Goal: Task Accomplishment & Management: Use online tool/utility

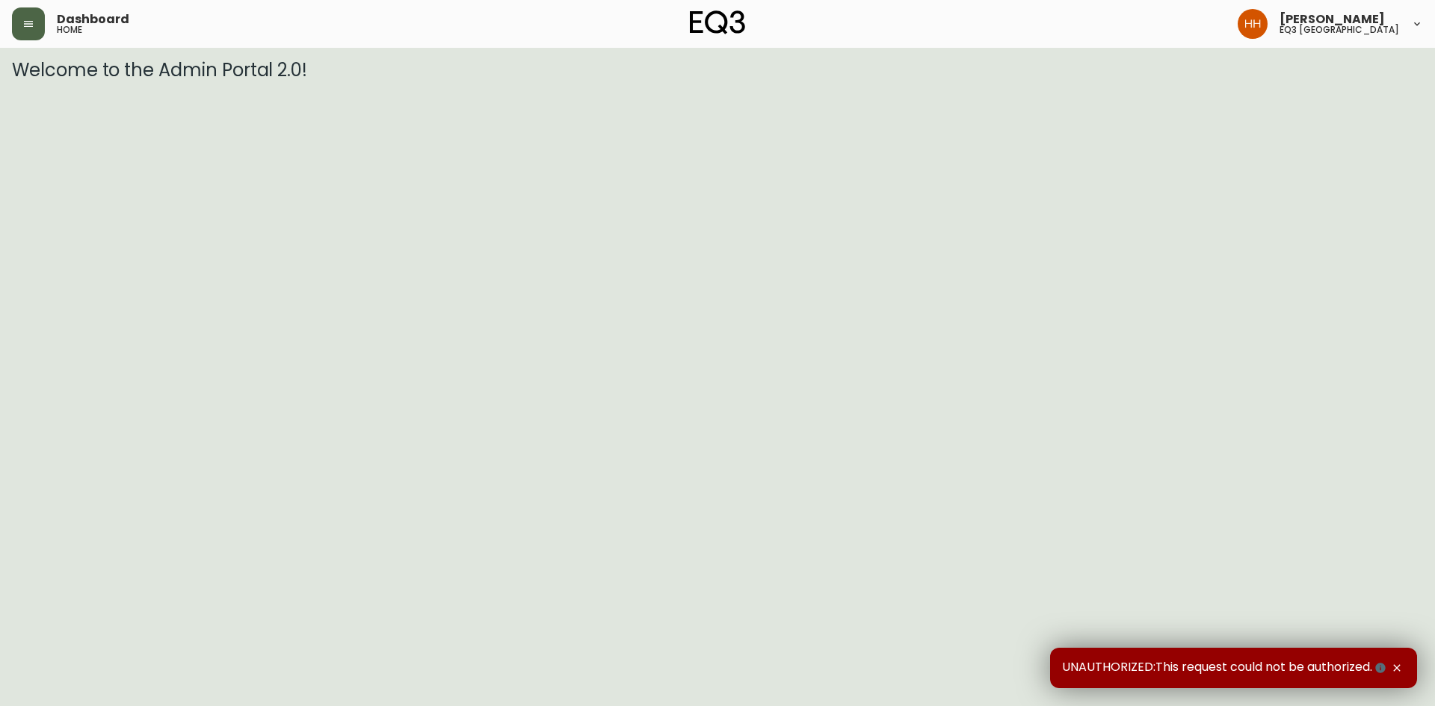
click at [15, 22] on button "button" at bounding box center [28, 23] width 33 height 33
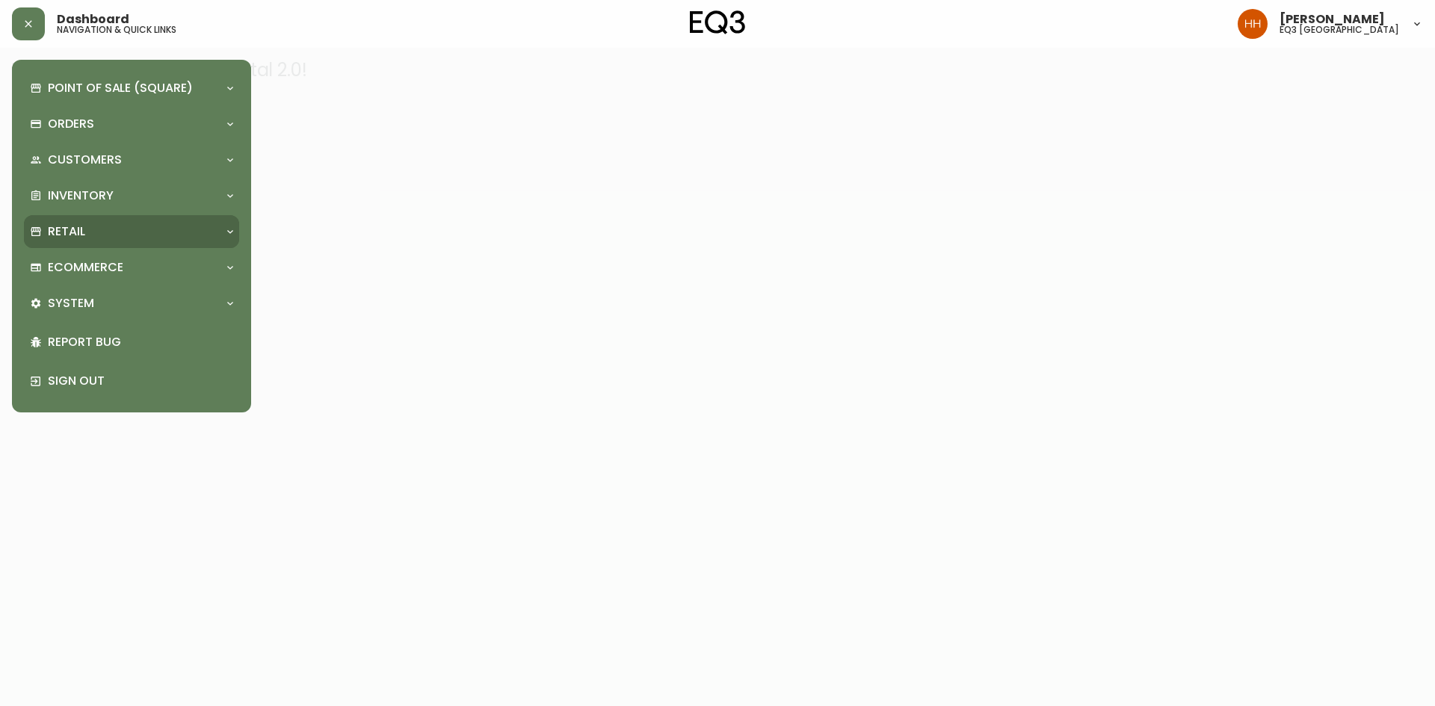
click at [80, 235] on p "Retail" at bounding box center [66, 231] width 37 height 16
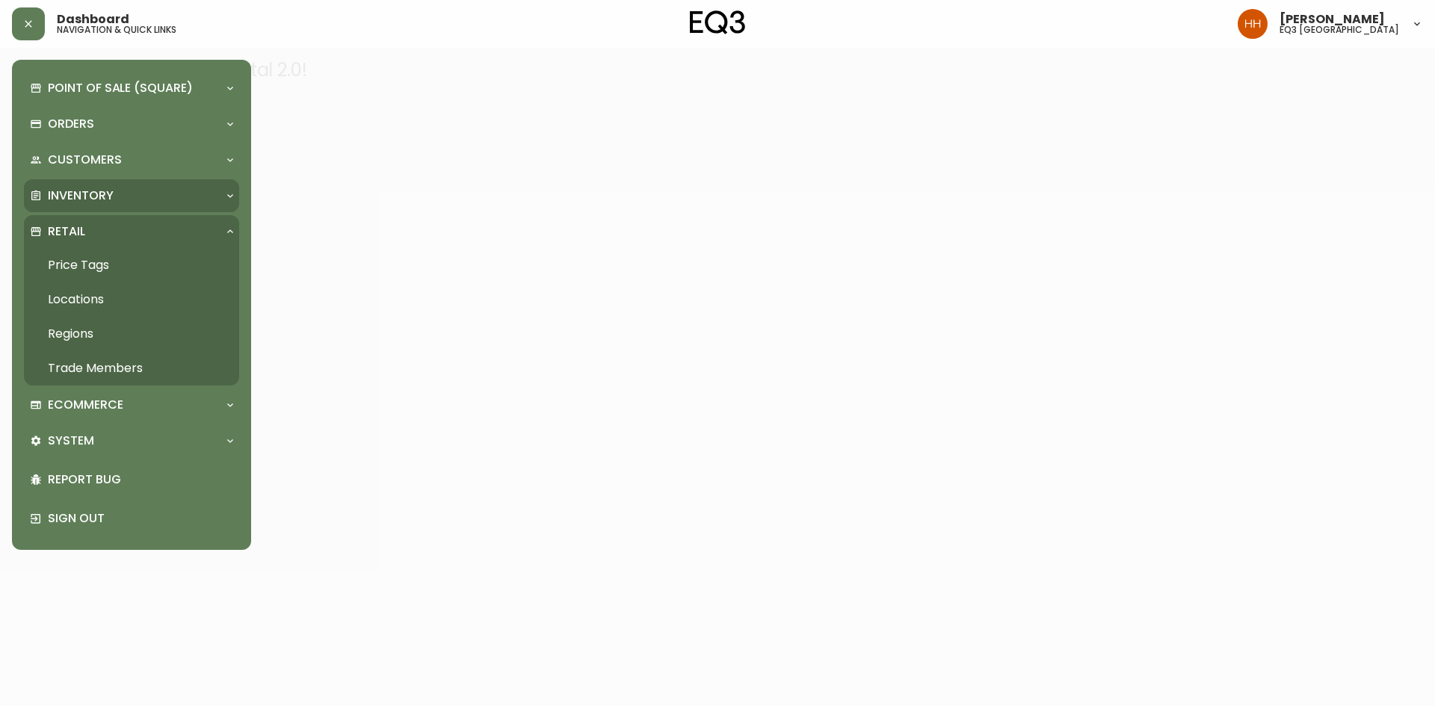
click at [101, 191] on p "Inventory" at bounding box center [81, 196] width 66 height 16
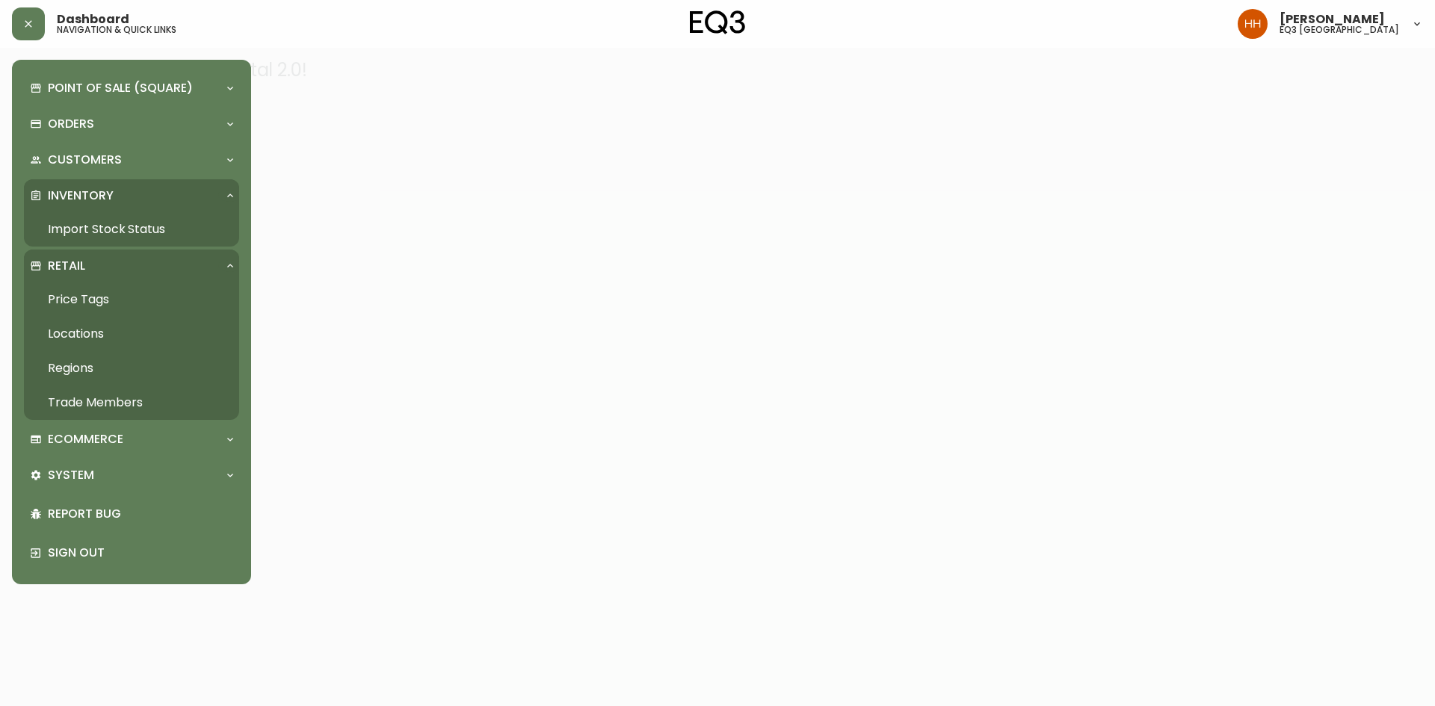
click at [201, 224] on link "Import Stock Status" at bounding box center [131, 229] width 215 height 34
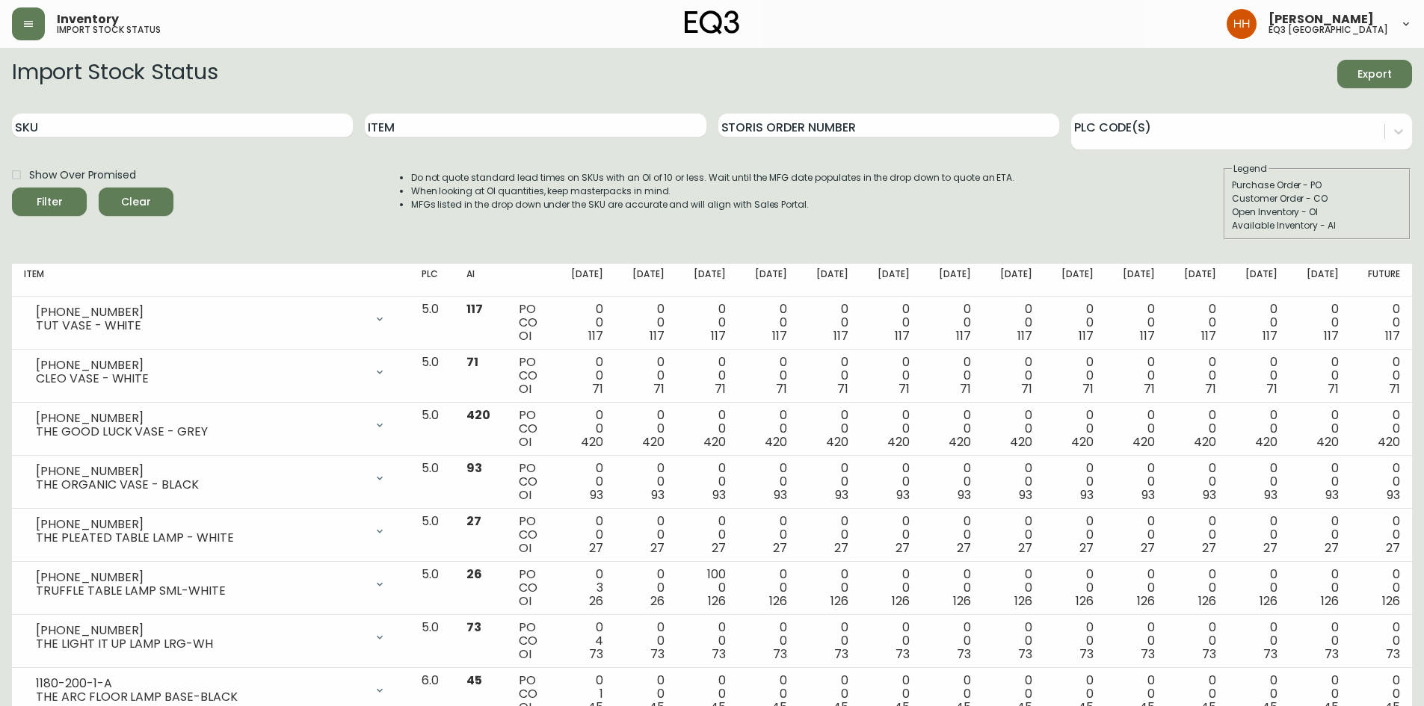
click at [434, 101] on form "Import Stock Status Export SKU Item Storis Order Number PLC Code(s) Show Over P…" at bounding box center [712, 150] width 1400 height 180
click at [436, 117] on input "Item" at bounding box center [535, 126] width 341 height 24
click at [12, 188] on button "Filter" at bounding box center [49, 202] width 75 height 28
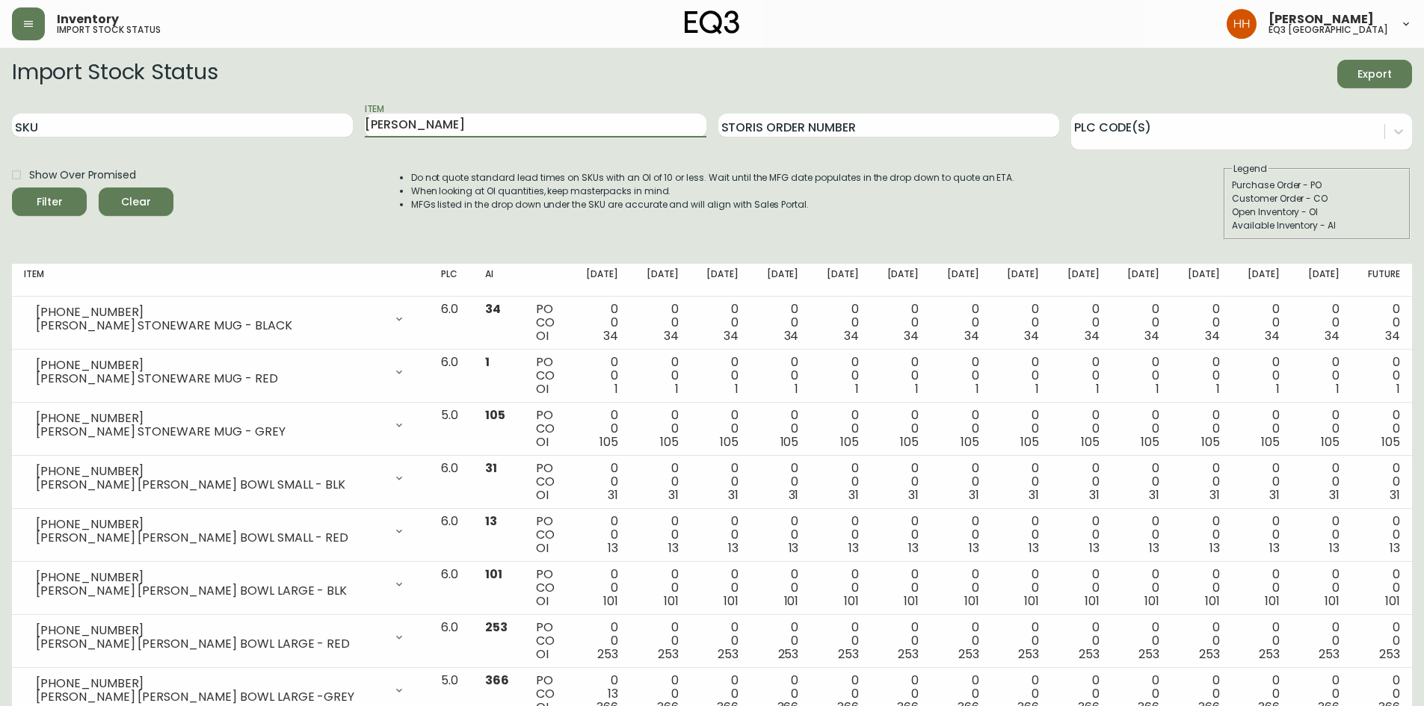
drag, startPoint x: 432, startPoint y: 126, endPoint x: 0, endPoint y: 70, distance: 435.8
click at [0, 69] on main "Import Stock Status Export SKU Item [PERSON_NAME] Storis Order Number PLC Code(…" at bounding box center [712, 693] width 1424 height 1290
click at [12, 188] on button "Filter" at bounding box center [49, 202] width 75 height 28
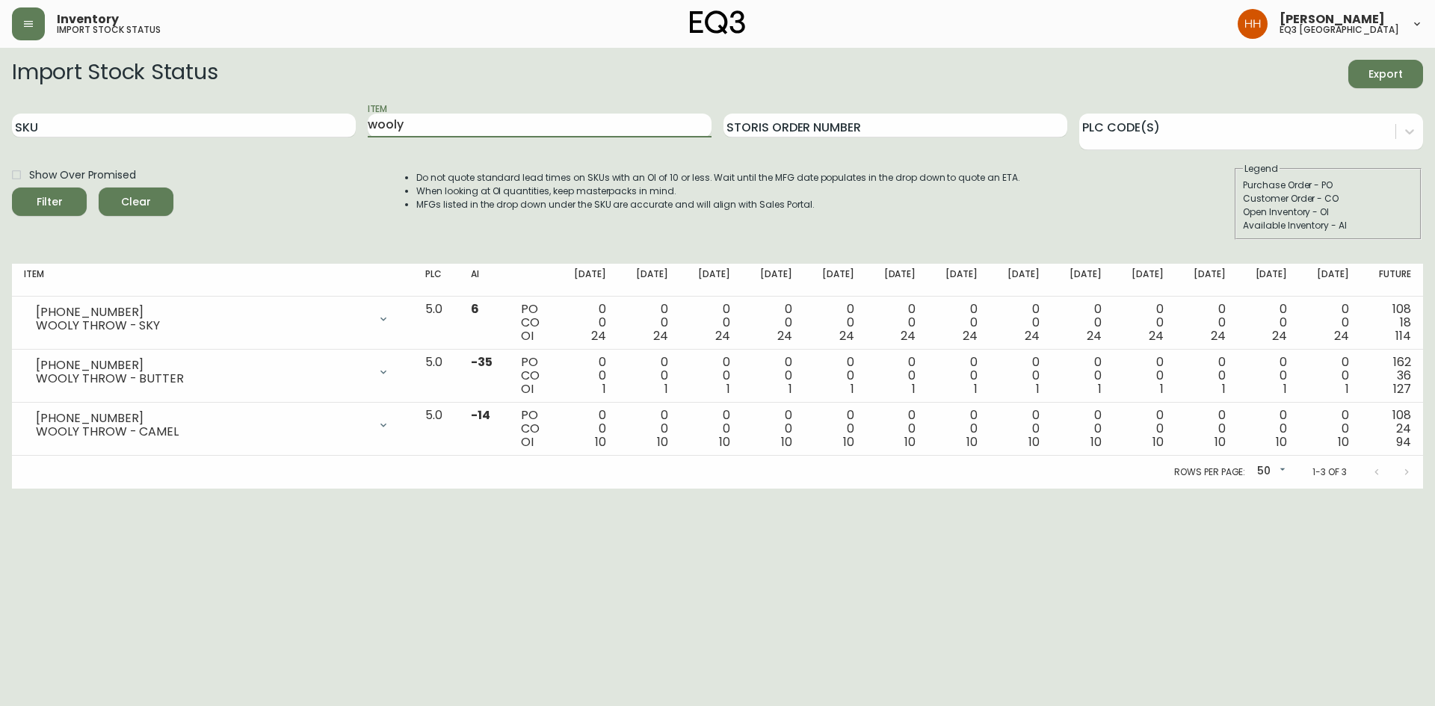
drag, startPoint x: 413, startPoint y: 121, endPoint x: 0, endPoint y: 117, distance: 413.4
click at [24, 116] on div "SKU Item wooly Storis Order Number PLC Code(s)" at bounding box center [717, 126] width 1411 height 49
click at [12, 188] on button "Filter" at bounding box center [49, 202] width 75 height 28
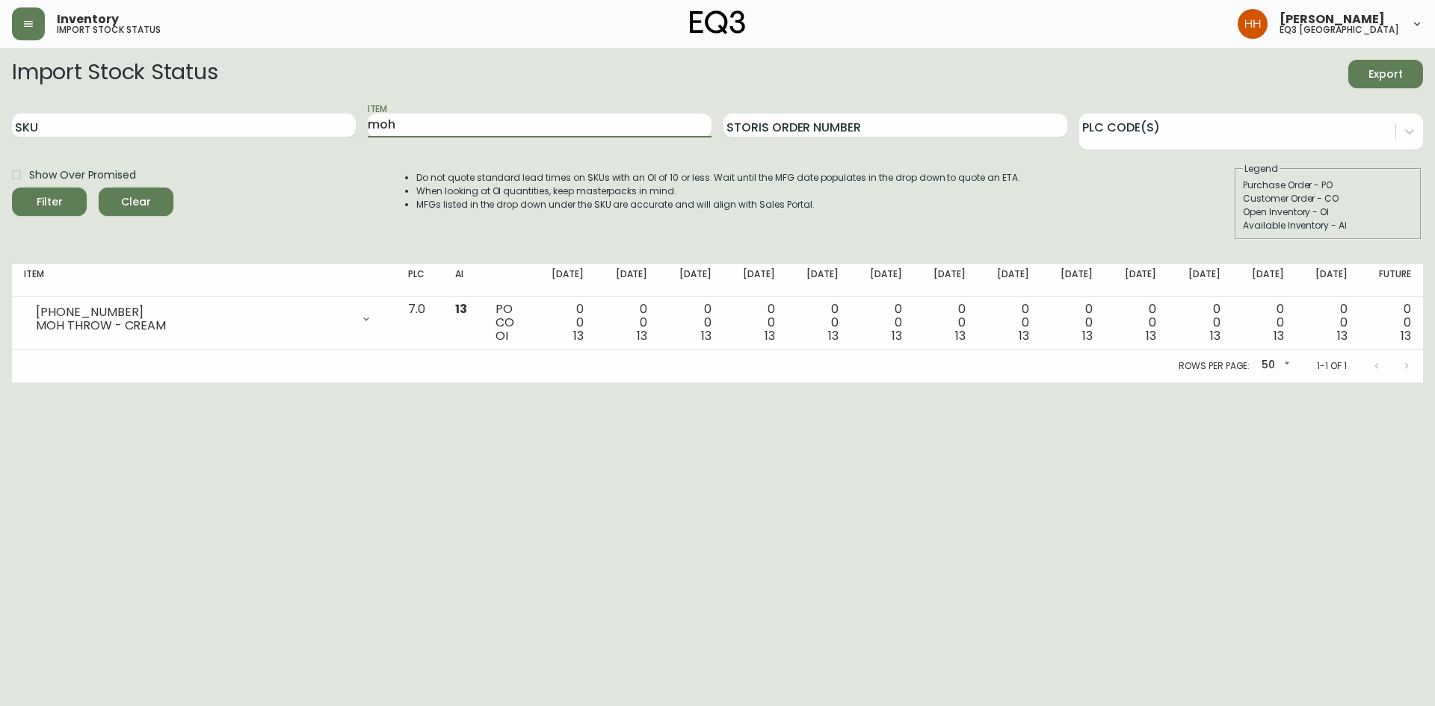
drag, startPoint x: 286, startPoint y: 137, endPoint x: 0, endPoint y: 144, distance: 286.4
click at [160, 137] on div "SKU Item moh Storis Order Number PLC Code(s)" at bounding box center [717, 126] width 1411 height 49
click at [12, 188] on button "Filter" at bounding box center [49, 202] width 75 height 28
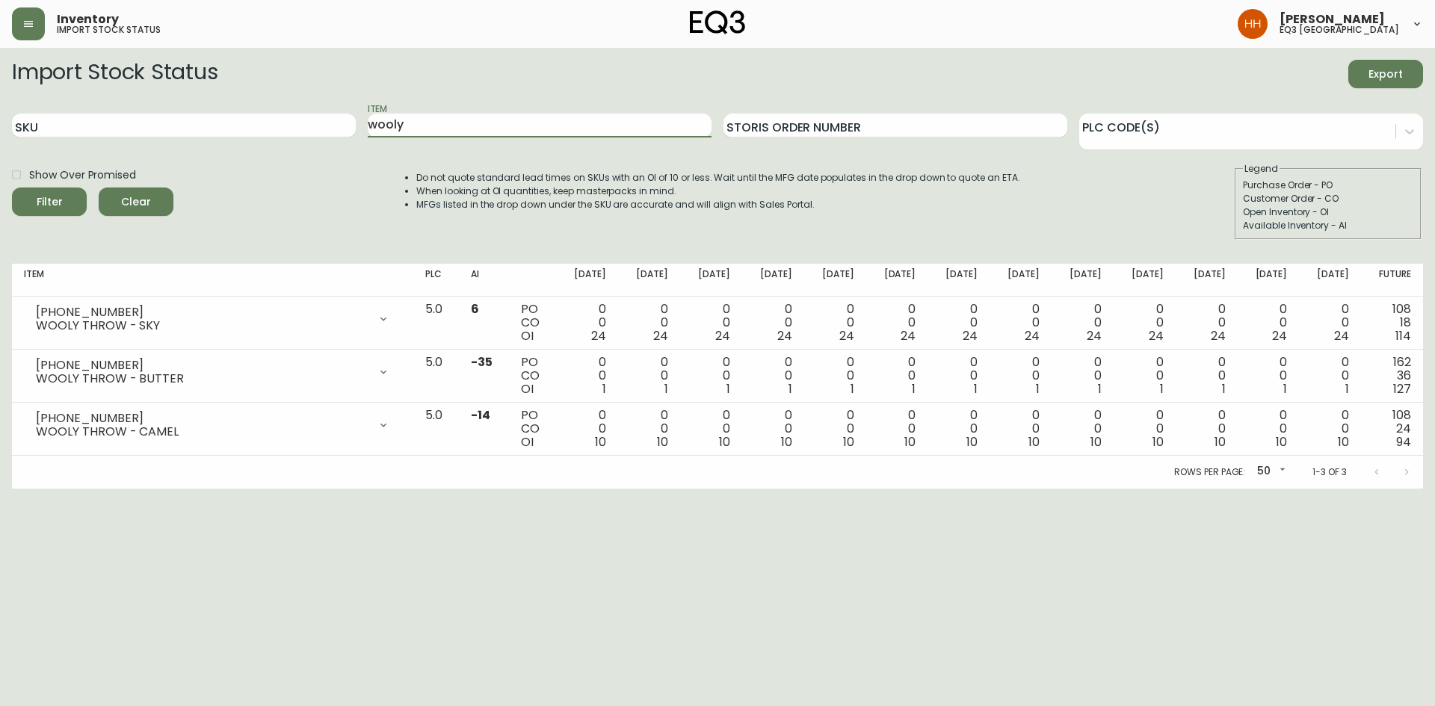
drag, startPoint x: 439, startPoint y: 128, endPoint x: 0, endPoint y: 166, distance: 440.4
click at [0, 132] on main "Import Stock Status Export SKU Item wooly Storis Order Number PLC Code(s) Show …" at bounding box center [717, 268] width 1435 height 441
click at [12, 188] on button "Filter" at bounding box center [49, 202] width 75 height 28
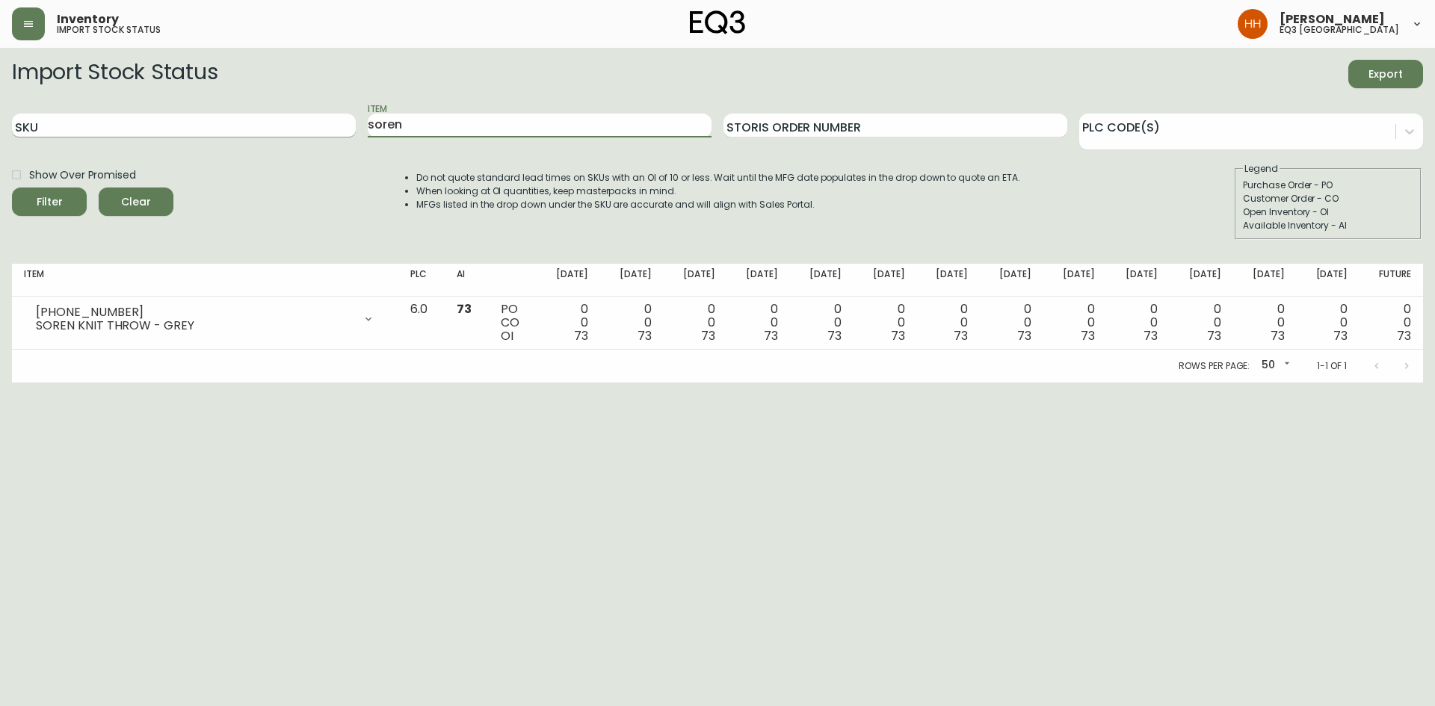
drag, startPoint x: 412, startPoint y: 126, endPoint x: 193, endPoint y: 117, distance: 219.2
click at [247, 118] on div "SKU Item soren Storis Order Number PLC Code(s)" at bounding box center [717, 126] width 1411 height 49
click at [12, 188] on button "Filter" at bounding box center [49, 202] width 75 height 28
click at [231, 138] on div "SKU Item [PERSON_NAME] Order Number PLC Code(s)" at bounding box center [717, 126] width 1411 height 49
click at [12, 188] on button "Filter" at bounding box center [49, 202] width 75 height 28
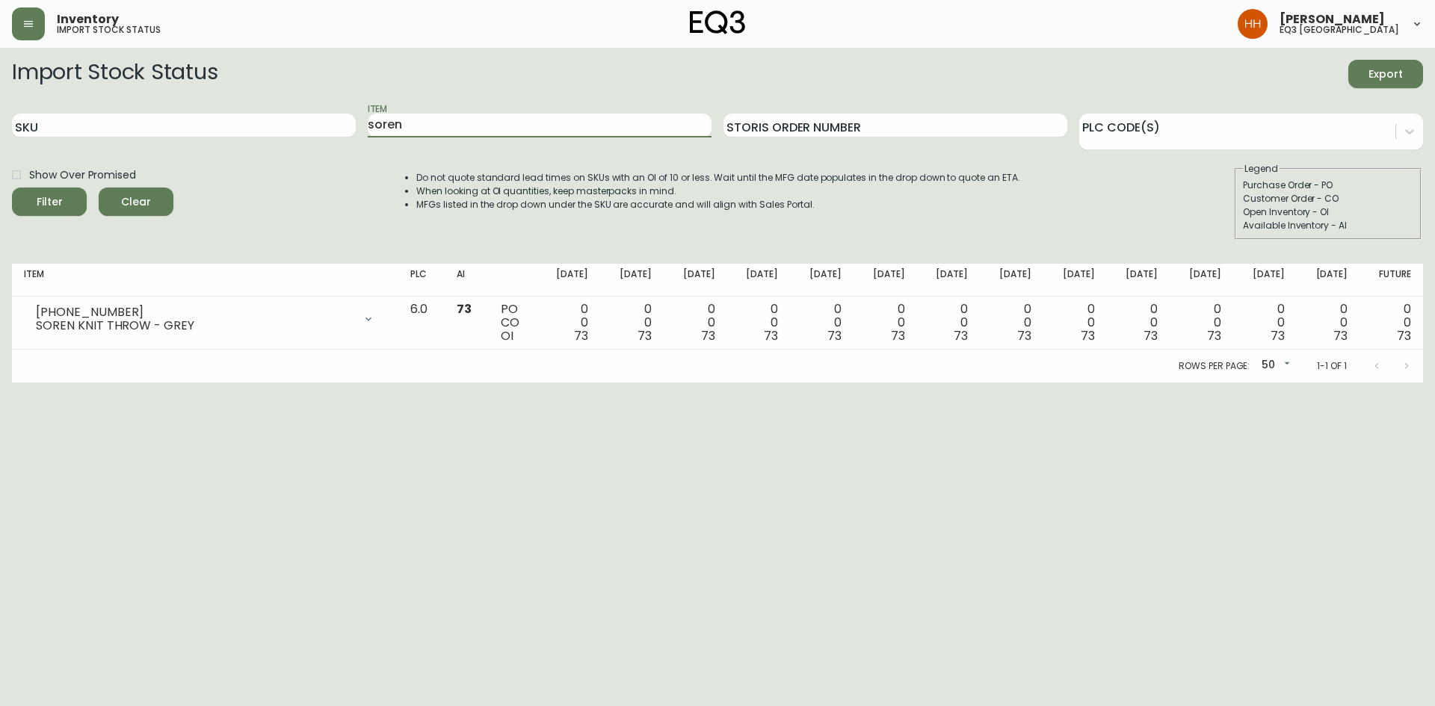
drag, startPoint x: 433, startPoint y: 130, endPoint x: 0, endPoint y: 147, distance: 433.1
click at [226, 147] on div "SKU Item soren Storis Order Number PLC Code(s)" at bounding box center [717, 126] width 1411 height 49
click at [12, 188] on button "Filter" at bounding box center [49, 202] width 75 height 28
drag, startPoint x: 425, startPoint y: 124, endPoint x: 161, endPoint y: 114, distance: 264.1
click at [164, 120] on div "SKU Item ebon Storis Order Number PLC Code(s)" at bounding box center [717, 126] width 1411 height 49
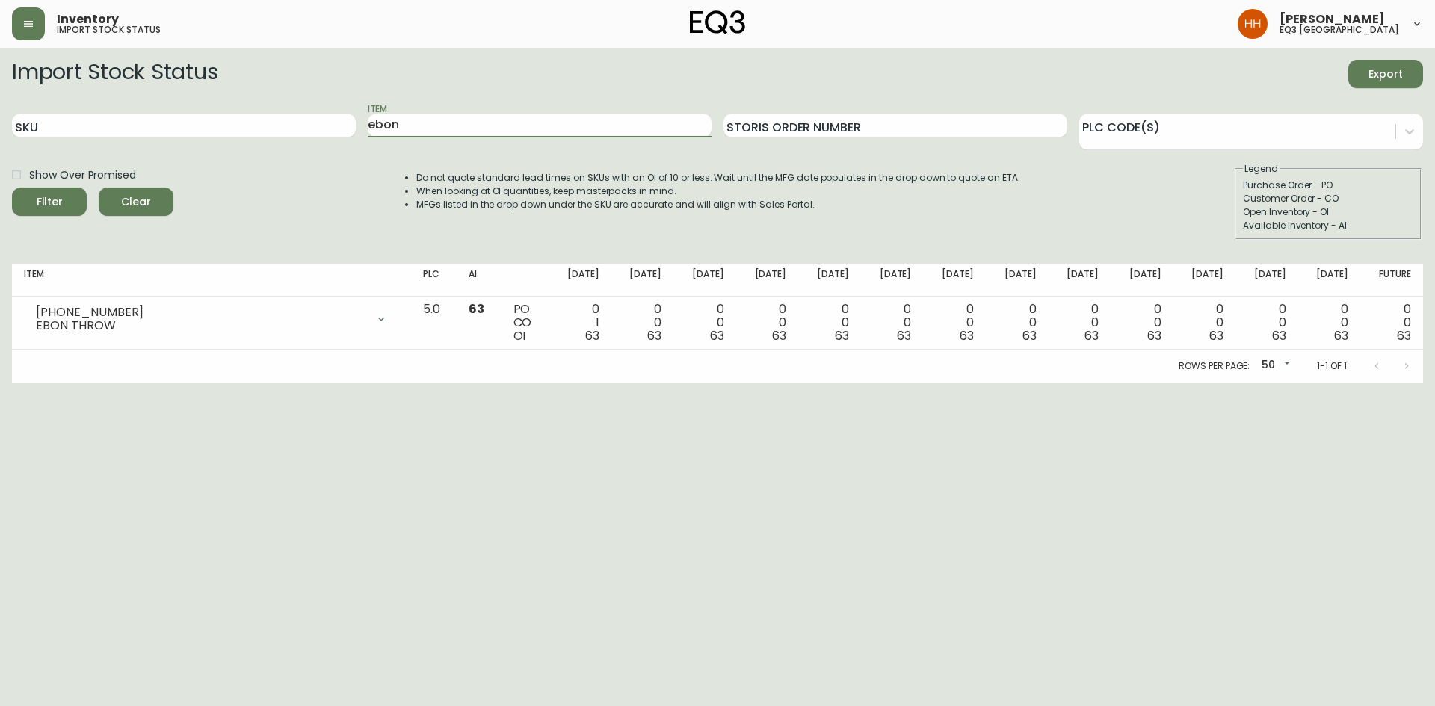
type input "q"
type input "array"
click at [12, 188] on button "Filter" at bounding box center [49, 202] width 75 height 28
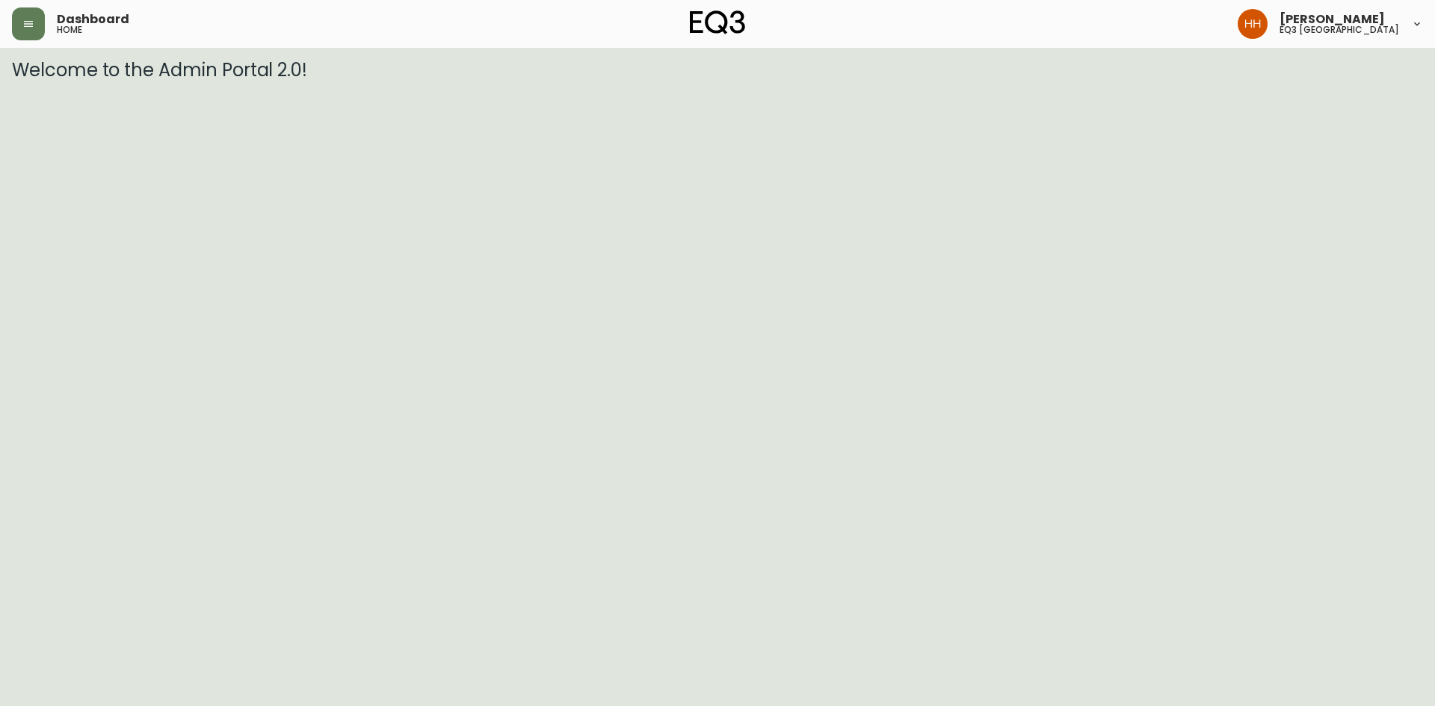
click at [25, 37] on button "button" at bounding box center [28, 23] width 33 height 33
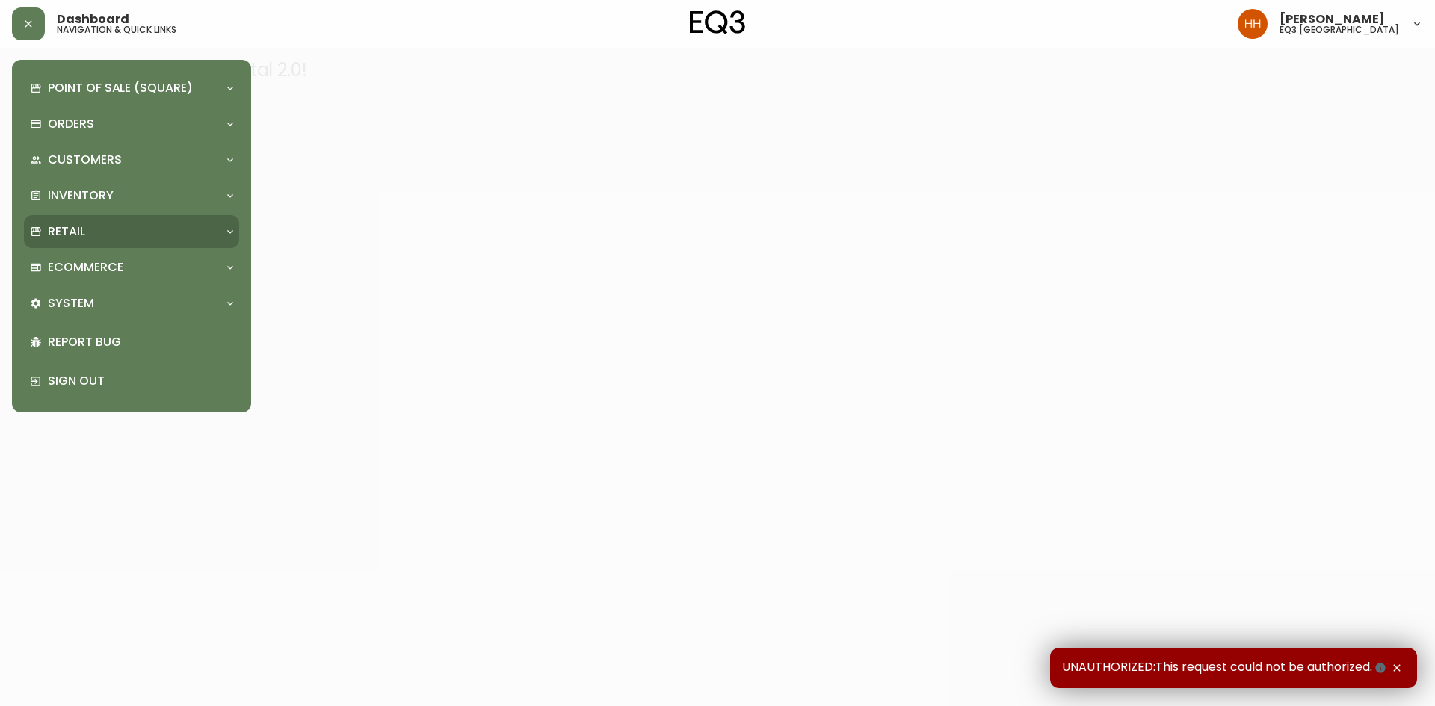
click at [104, 240] on div "Retail" at bounding box center [124, 231] width 188 height 16
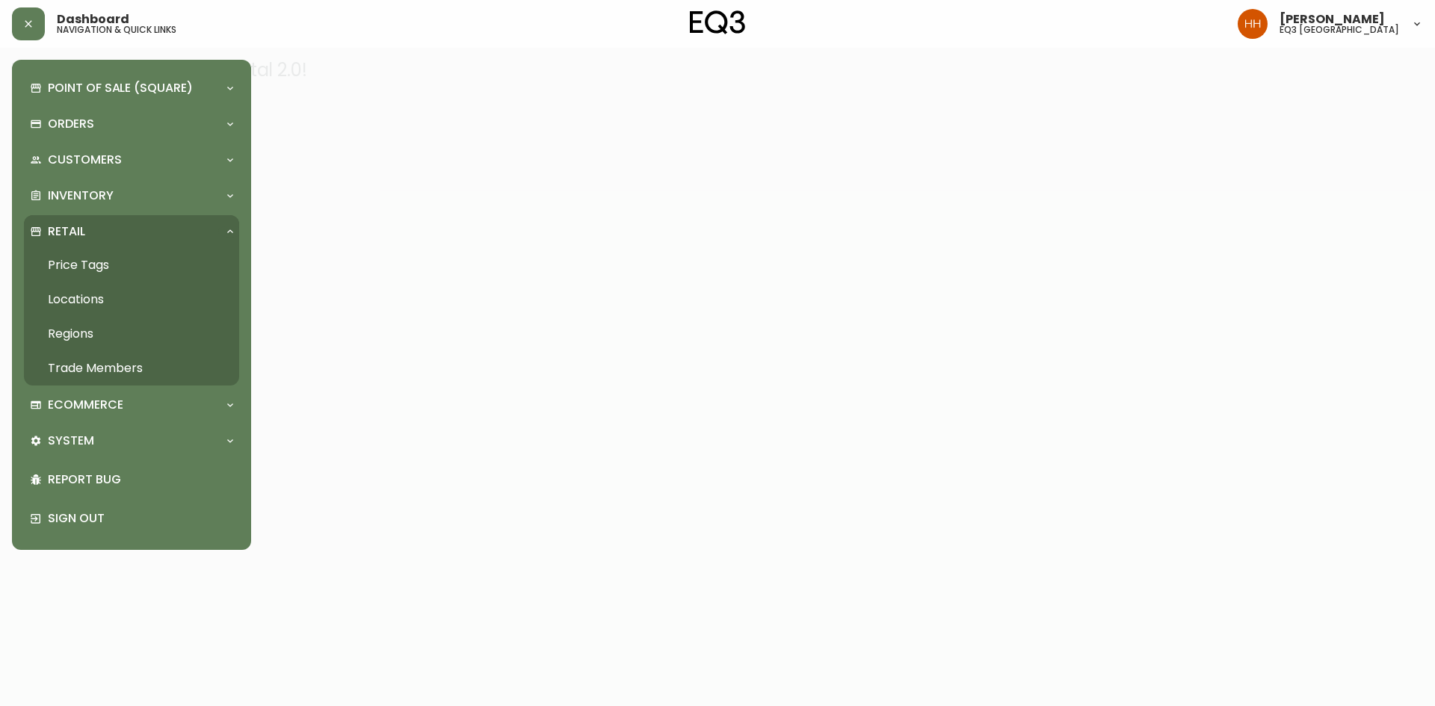
click at [84, 177] on div "Point of Sale (Square) Payments Virtual Terminal Transactions Search Terminals …" at bounding box center [131, 305] width 215 height 466
drag, startPoint x: 75, startPoint y: 193, endPoint x: 80, endPoint y: 224, distance: 31.7
click at [75, 194] on p "Inventory" at bounding box center [81, 196] width 66 height 16
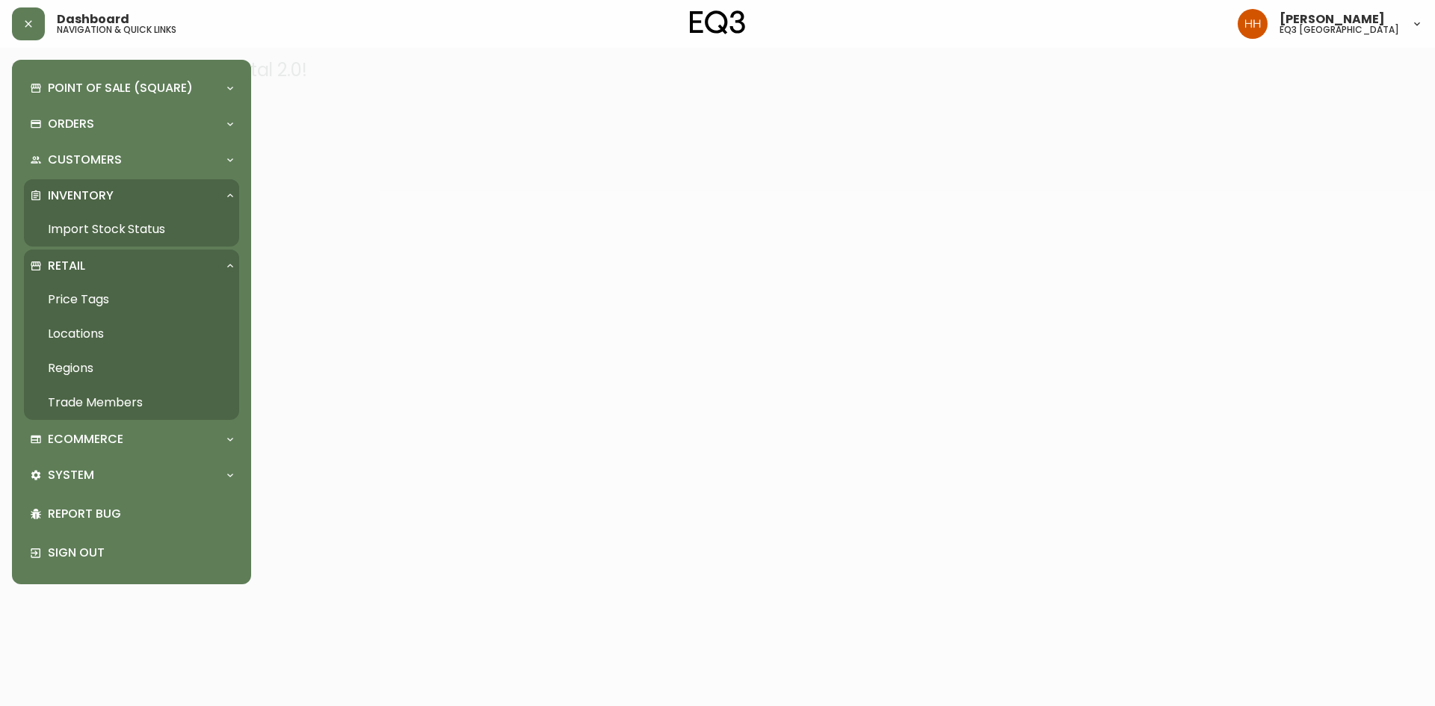
click at [82, 231] on link "Import Stock Status" at bounding box center [131, 229] width 215 height 34
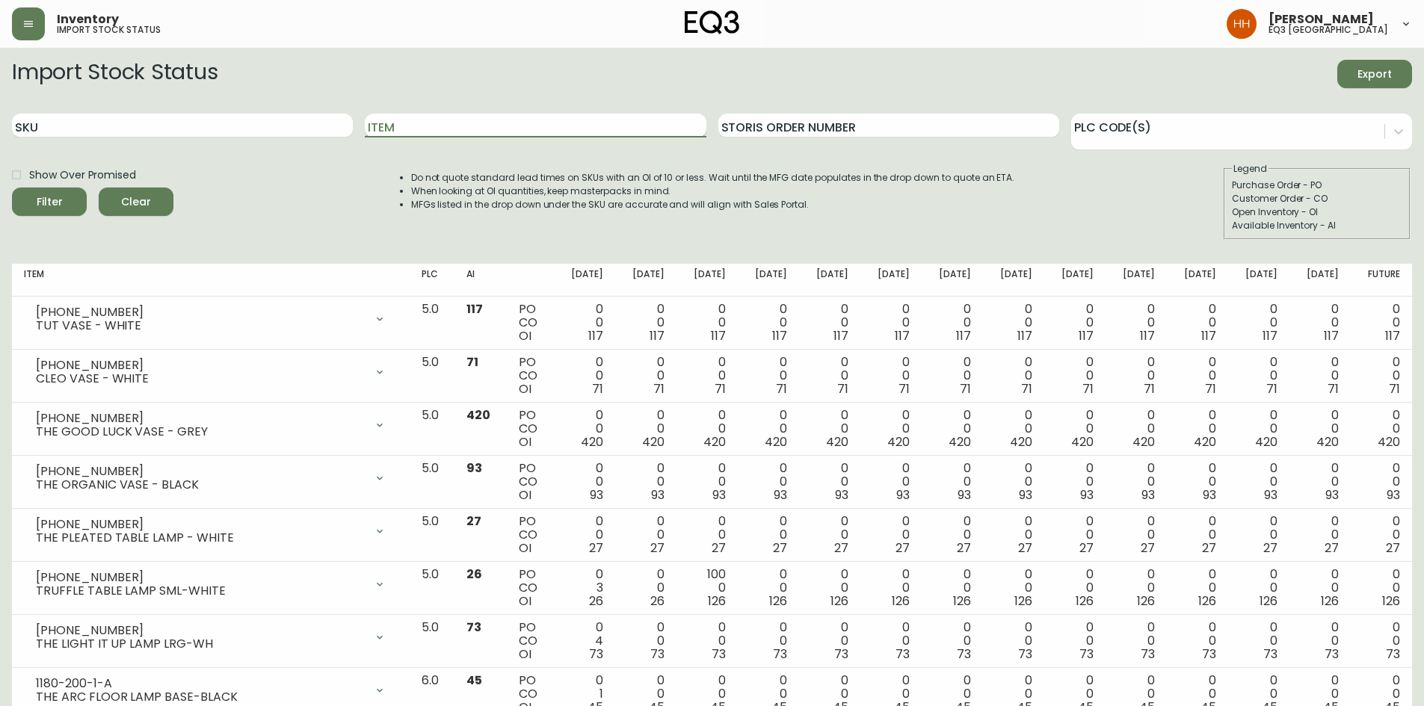
click at [412, 123] on input "Item" at bounding box center [535, 126] width 341 height 24
click at [12, 188] on button "Filter" at bounding box center [49, 202] width 75 height 28
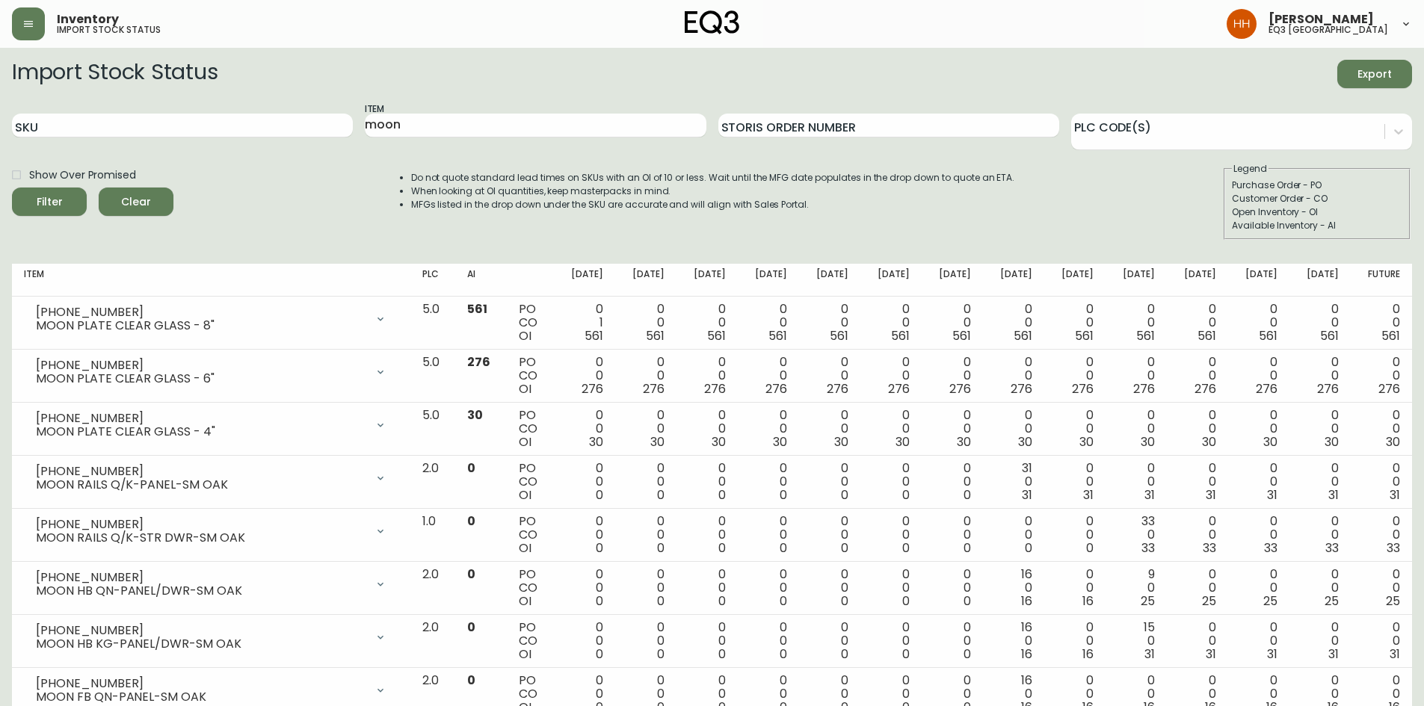
drag, startPoint x: 410, startPoint y: 125, endPoint x: 0, endPoint y: 217, distance: 419.8
click at [168, 162] on form "Import Stock Status Export SKU Item moon Storis Order Number PLC Code(s) Show O…" at bounding box center [712, 150] width 1400 height 180
click at [12, 188] on button "Filter" at bounding box center [49, 202] width 75 height 28
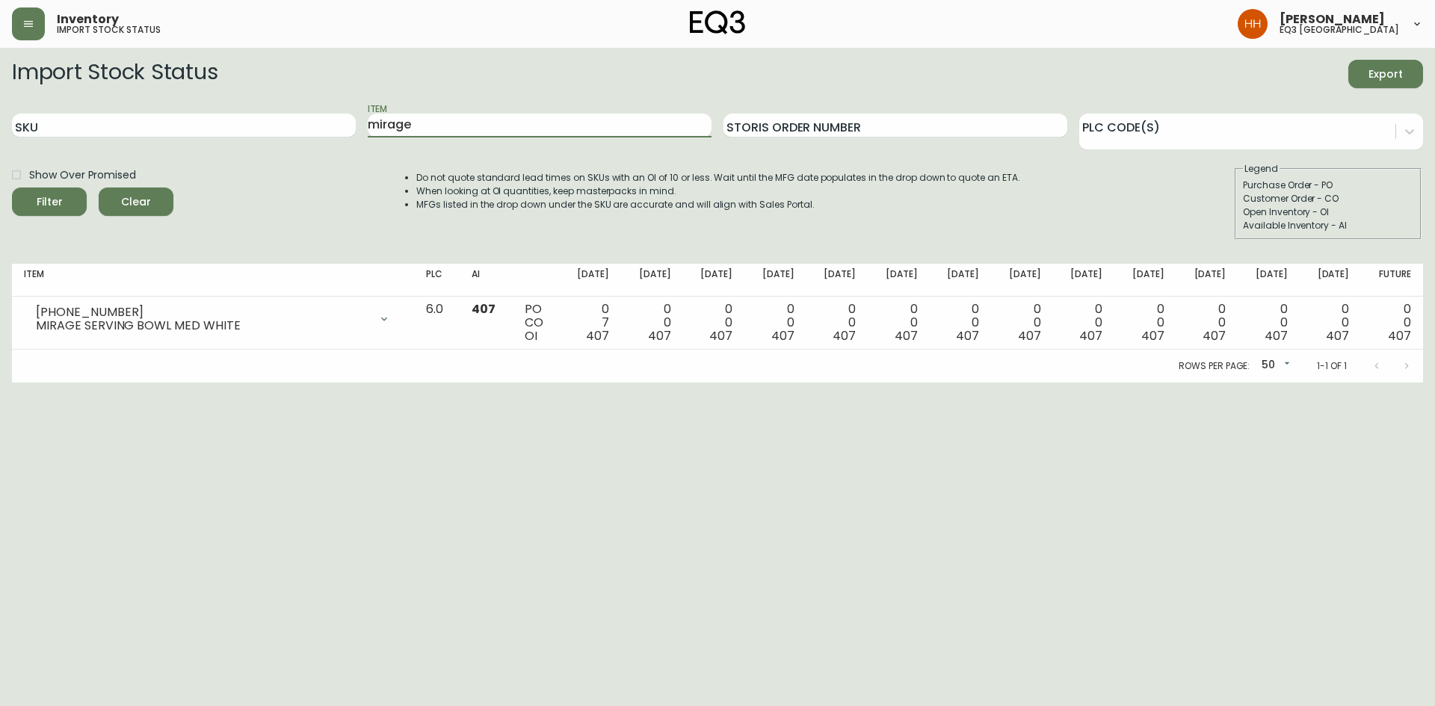
drag, startPoint x: 428, startPoint y: 132, endPoint x: 0, endPoint y: 0, distance: 448.1
click at [0, 48] on main "Import Stock Status Export SKU Item mirage Storis Order Number PLC Code(s) Show…" at bounding box center [717, 215] width 1435 height 335
click at [12, 188] on button "Filter" at bounding box center [49, 202] width 75 height 28
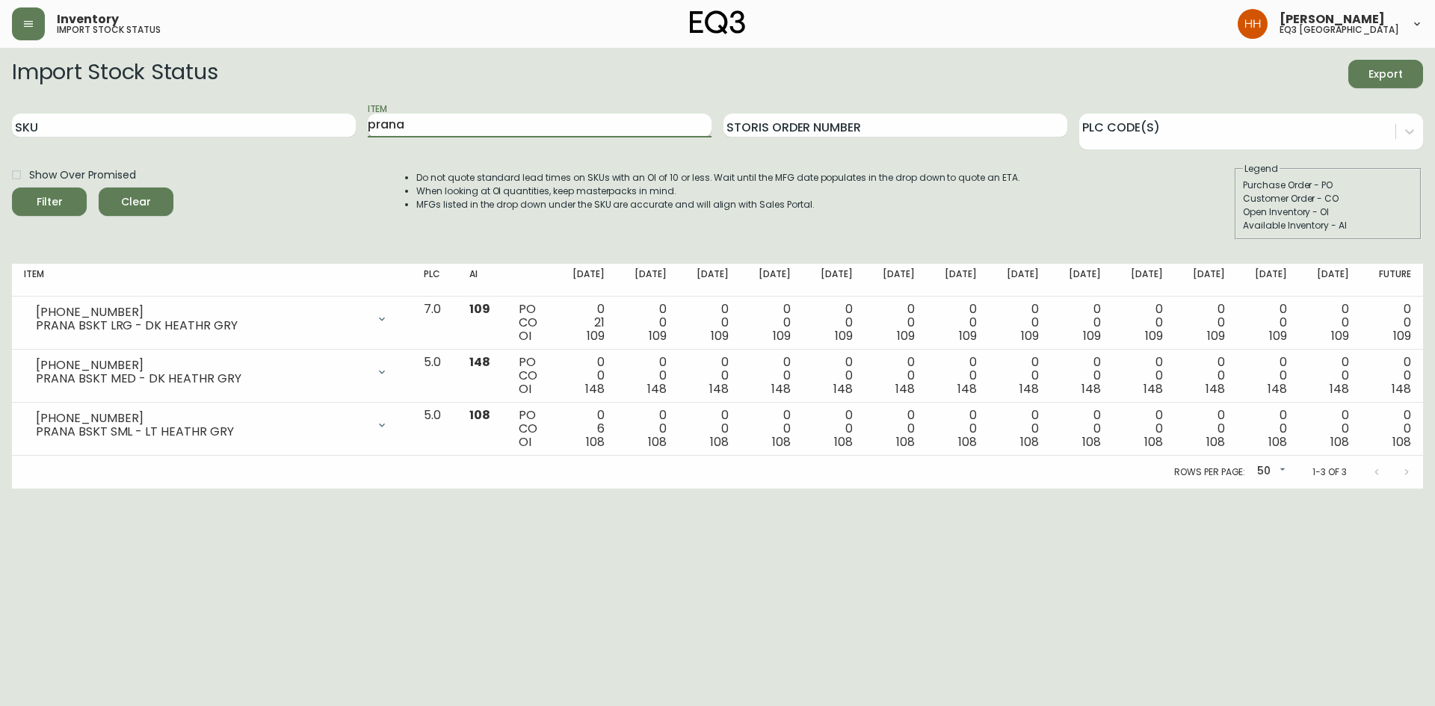
click at [432, 122] on input "prana" at bounding box center [540, 126] width 344 height 24
drag, startPoint x: 448, startPoint y: 130, endPoint x: 0, endPoint y: 161, distance: 449.5
click at [253, 154] on form "Import Stock Status Export SKU Item prana Storis Order Number PLC Code(s) Show …" at bounding box center [717, 150] width 1411 height 180
click at [12, 188] on button "Filter" at bounding box center [49, 202] width 75 height 28
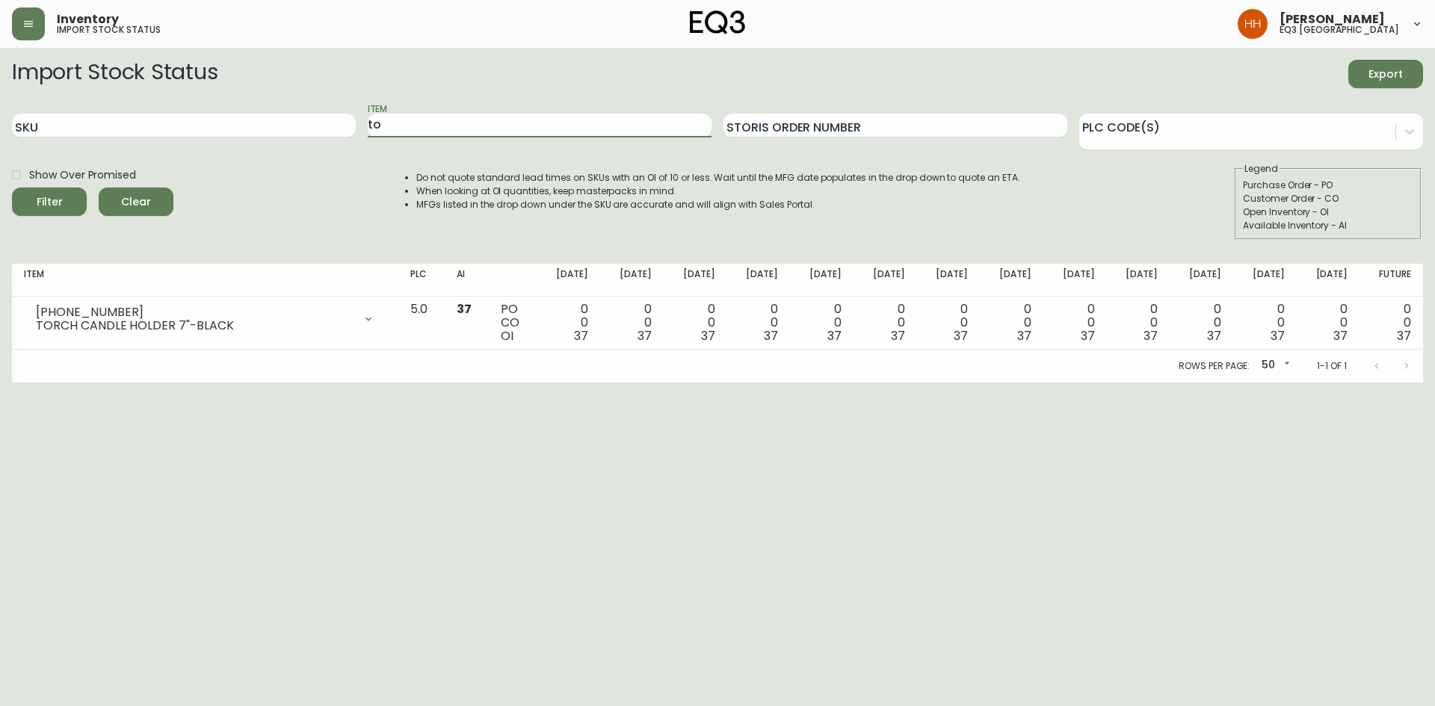
type input "t"
type input "o"
click at [12, 188] on button "Filter" at bounding box center [49, 202] width 75 height 28
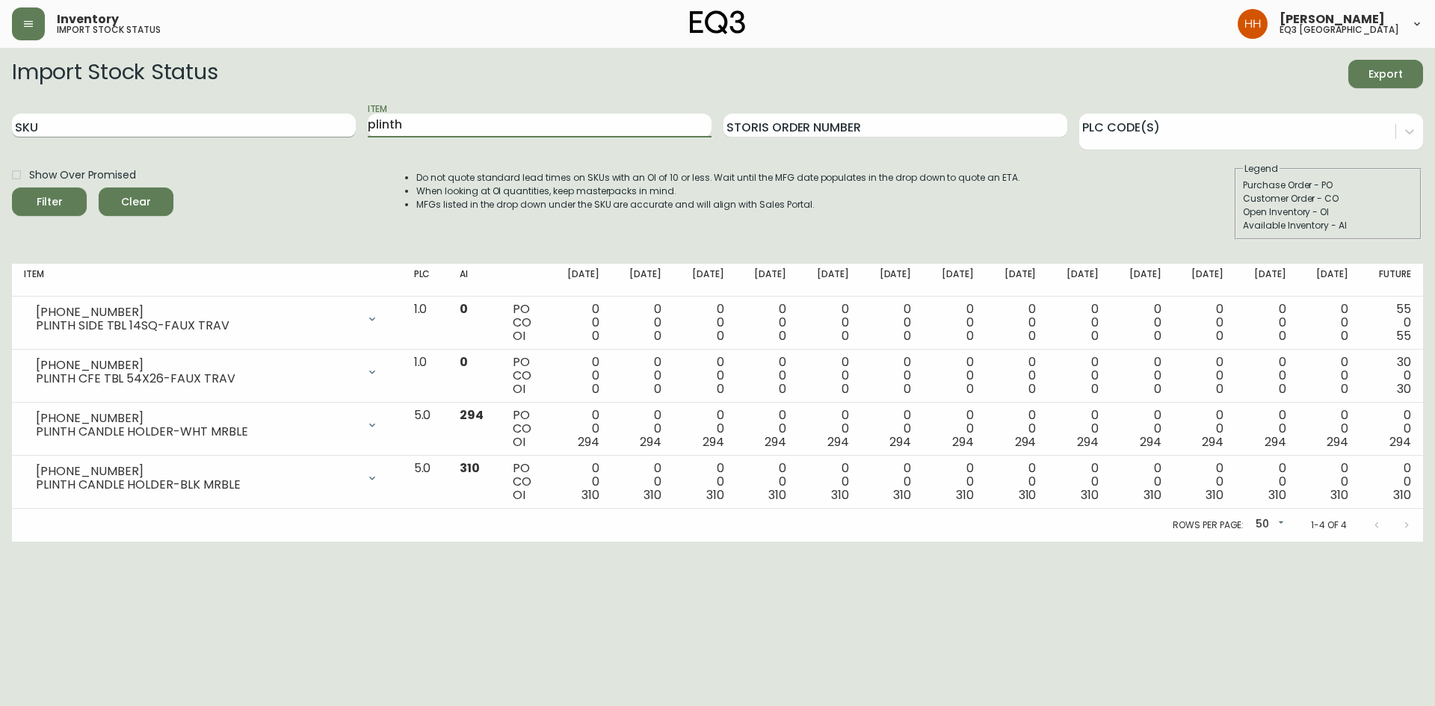
drag, startPoint x: 437, startPoint y: 129, endPoint x: 293, endPoint y: 132, distance: 144.3
click at [302, 131] on div "SKU Item plinth Storis Order Number PLC Code(s)" at bounding box center [717, 126] width 1411 height 49
click at [12, 188] on button "Filter" at bounding box center [49, 202] width 75 height 28
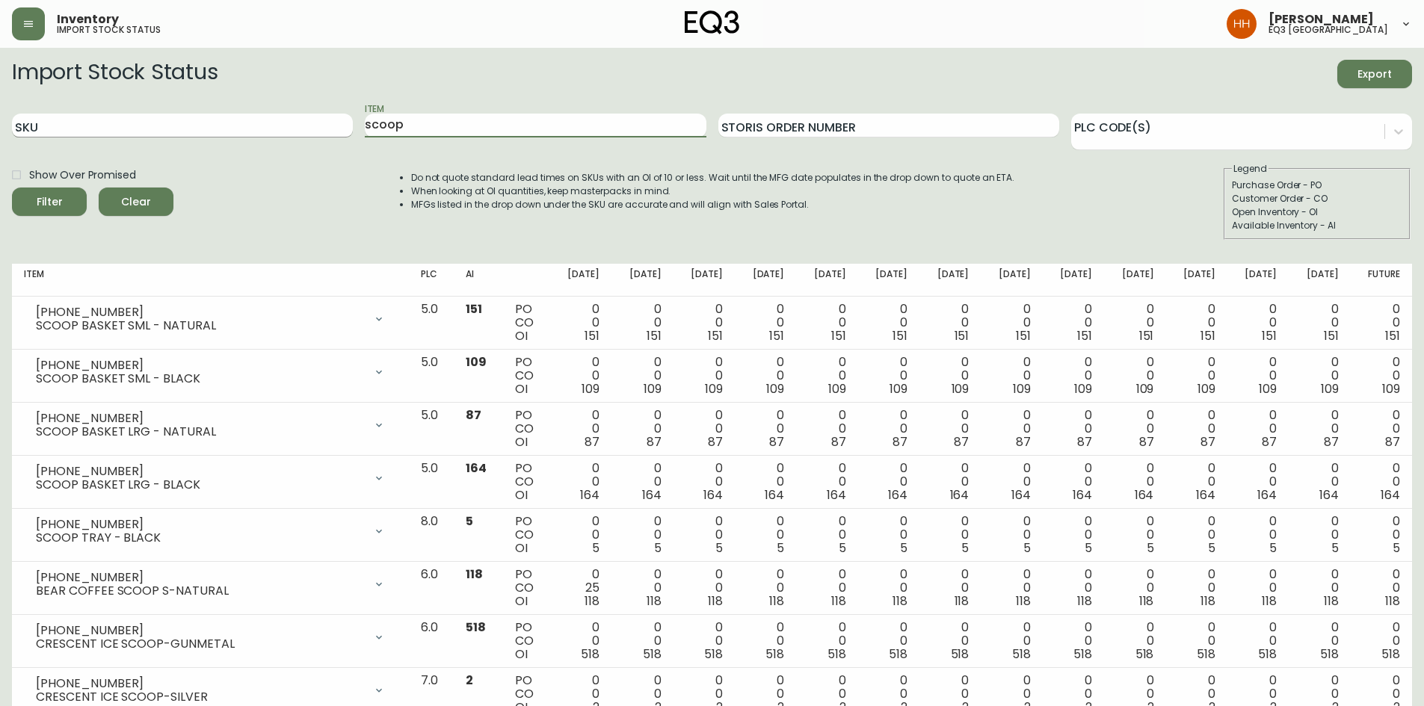
click at [273, 132] on div "SKU Item scoop Storis Order Number PLC Code(s)" at bounding box center [712, 126] width 1400 height 49
click at [12, 188] on button "Filter" at bounding box center [49, 202] width 75 height 28
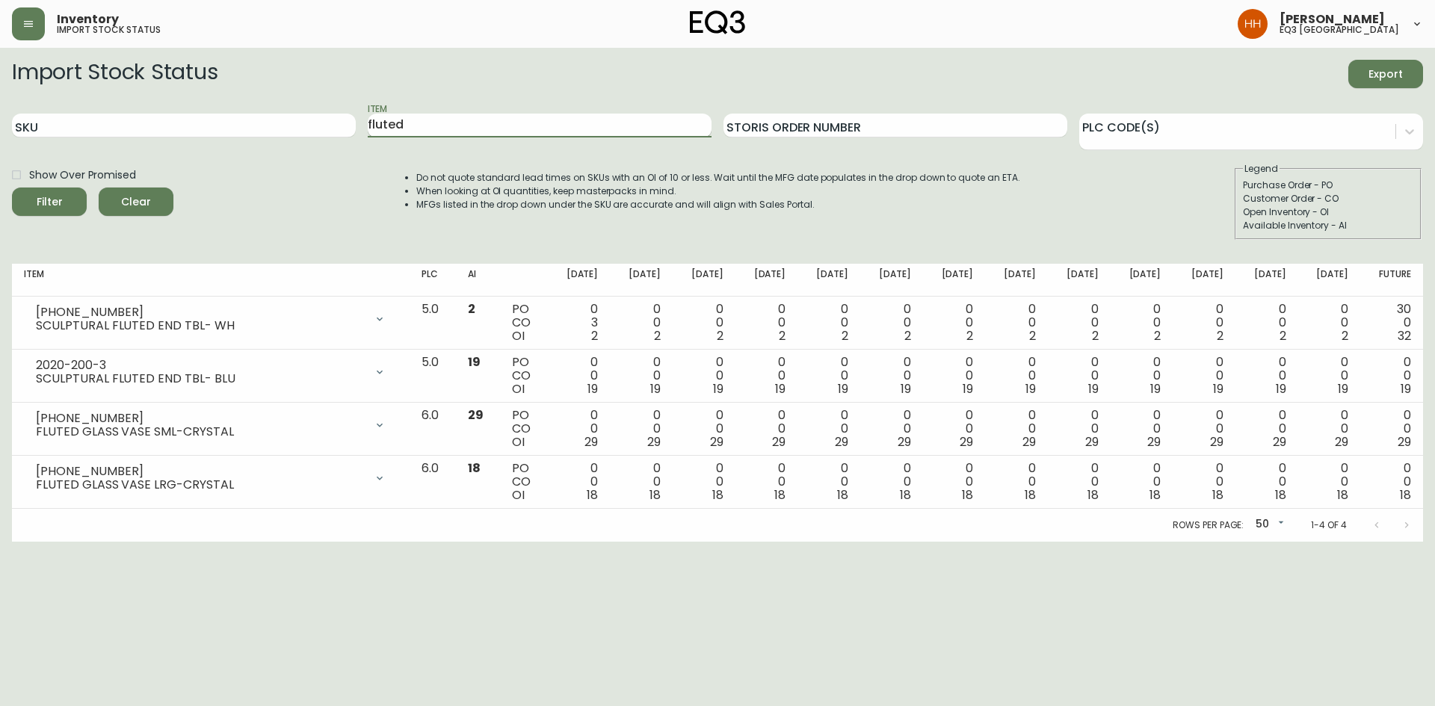
click at [410, 126] on input "fluted" at bounding box center [540, 126] width 344 height 24
click at [12, 188] on button "Filter" at bounding box center [49, 202] width 75 height 28
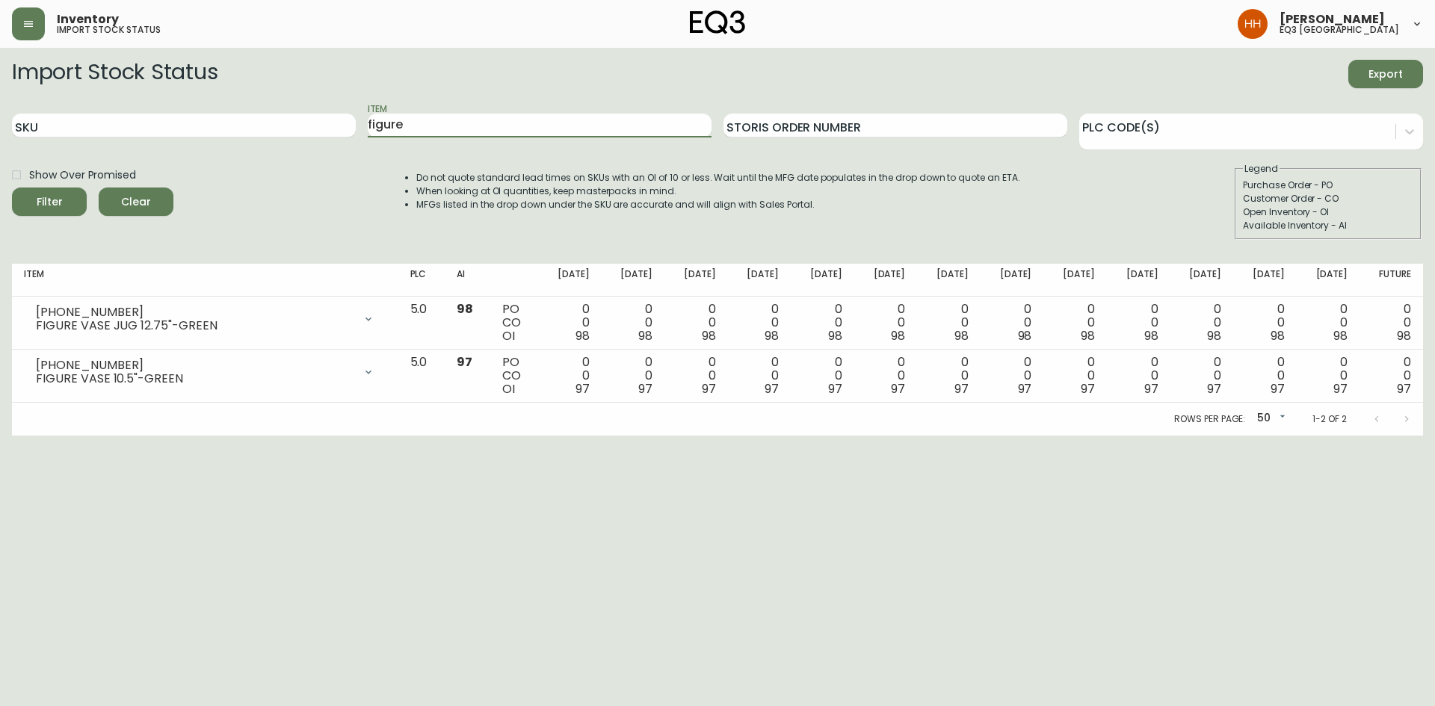
drag, startPoint x: 423, startPoint y: 123, endPoint x: 369, endPoint y: 113, distance: 55.6
click at [362, 111] on div "SKU Item figure Storis Order Number PLC Code(s)" at bounding box center [717, 126] width 1411 height 49
click at [12, 188] on button "Filter" at bounding box center [49, 202] width 75 height 28
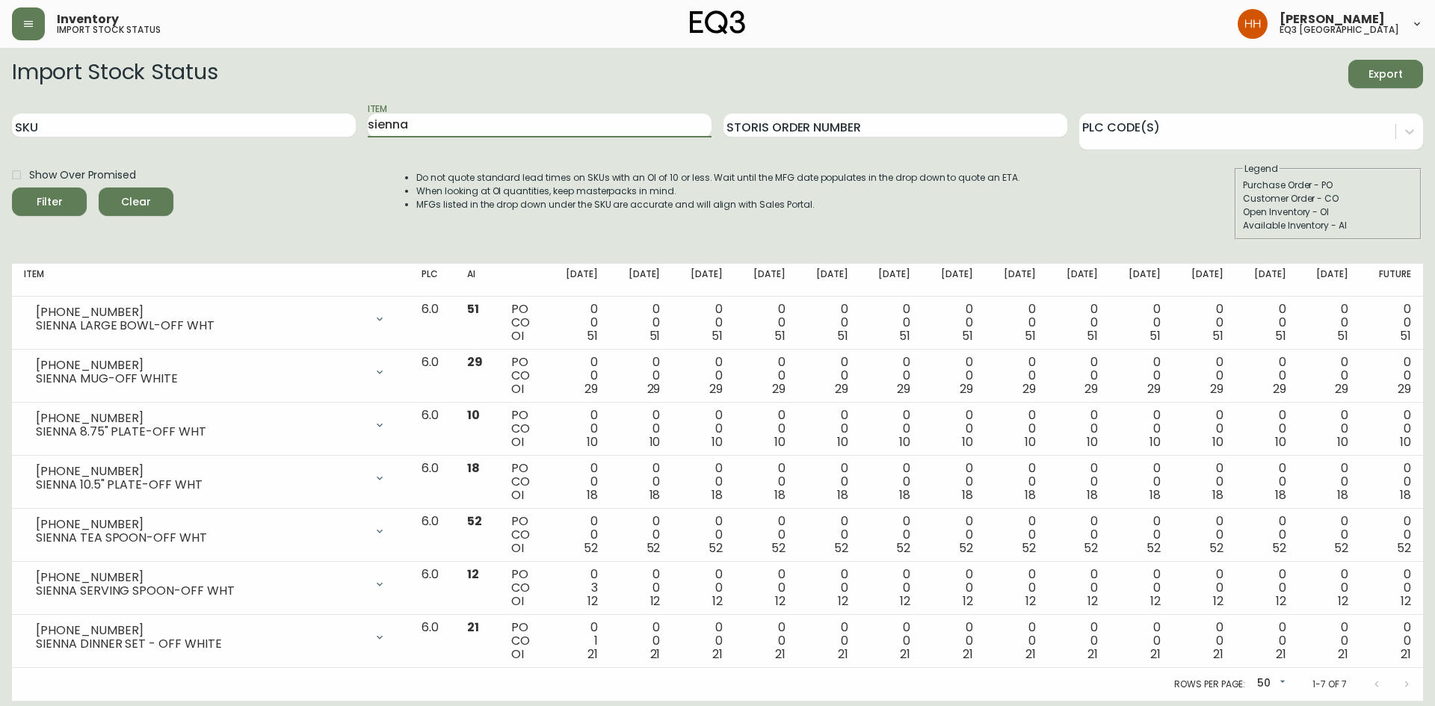
drag, startPoint x: 463, startPoint y: 129, endPoint x: 0, endPoint y: 166, distance: 464.9
click at [18, 129] on div "SKU Item sienna Storis Order Number PLC Code(s)" at bounding box center [717, 126] width 1411 height 49
click at [12, 188] on button "Filter" at bounding box center [49, 202] width 75 height 28
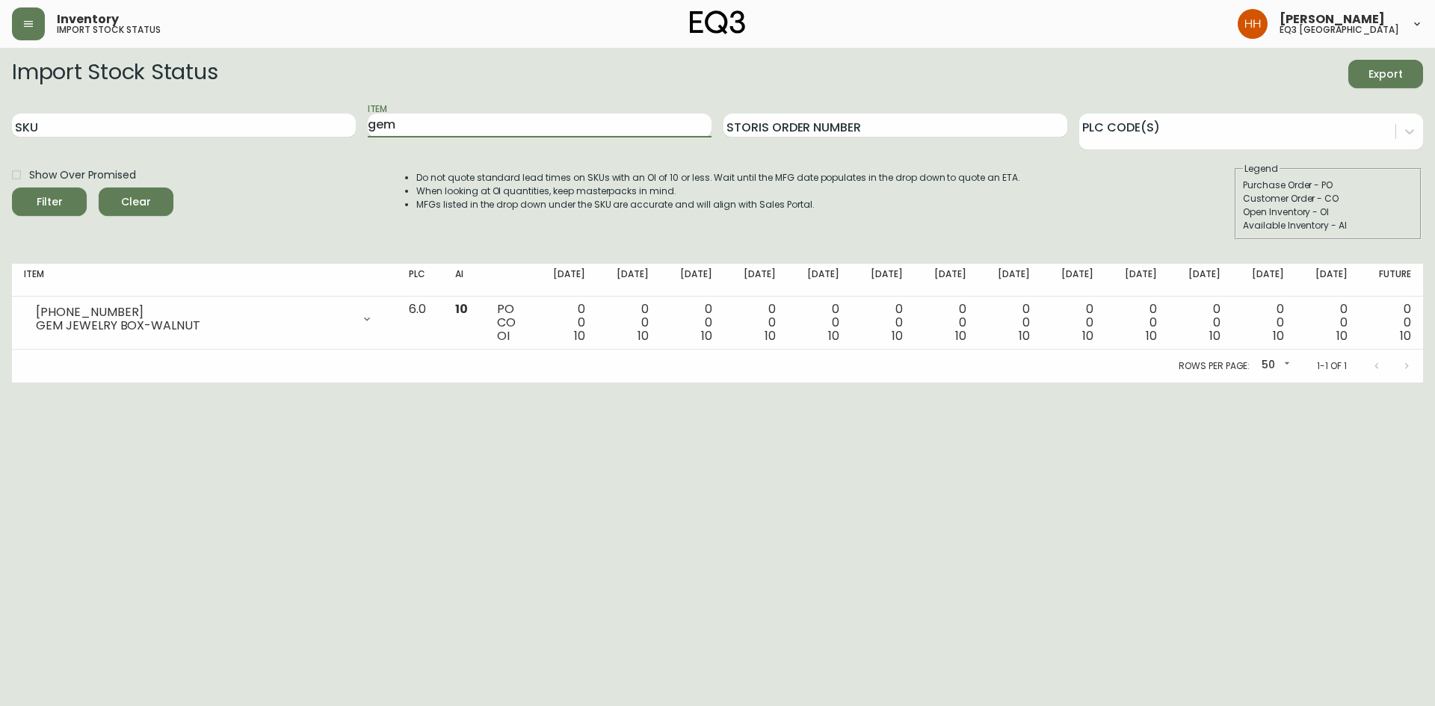
drag, startPoint x: 425, startPoint y: 123, endPoint x: 49, endPoint y: 154, distance: 377.3
click at [165, 136] on div "SKU Item gem Storis Order Number PLC Code(s)" at bounding box center [717, 126] width 1411 height 49
click at [12, 188] on button "Filter" at bounding box center [49, 202] width 75 height 28
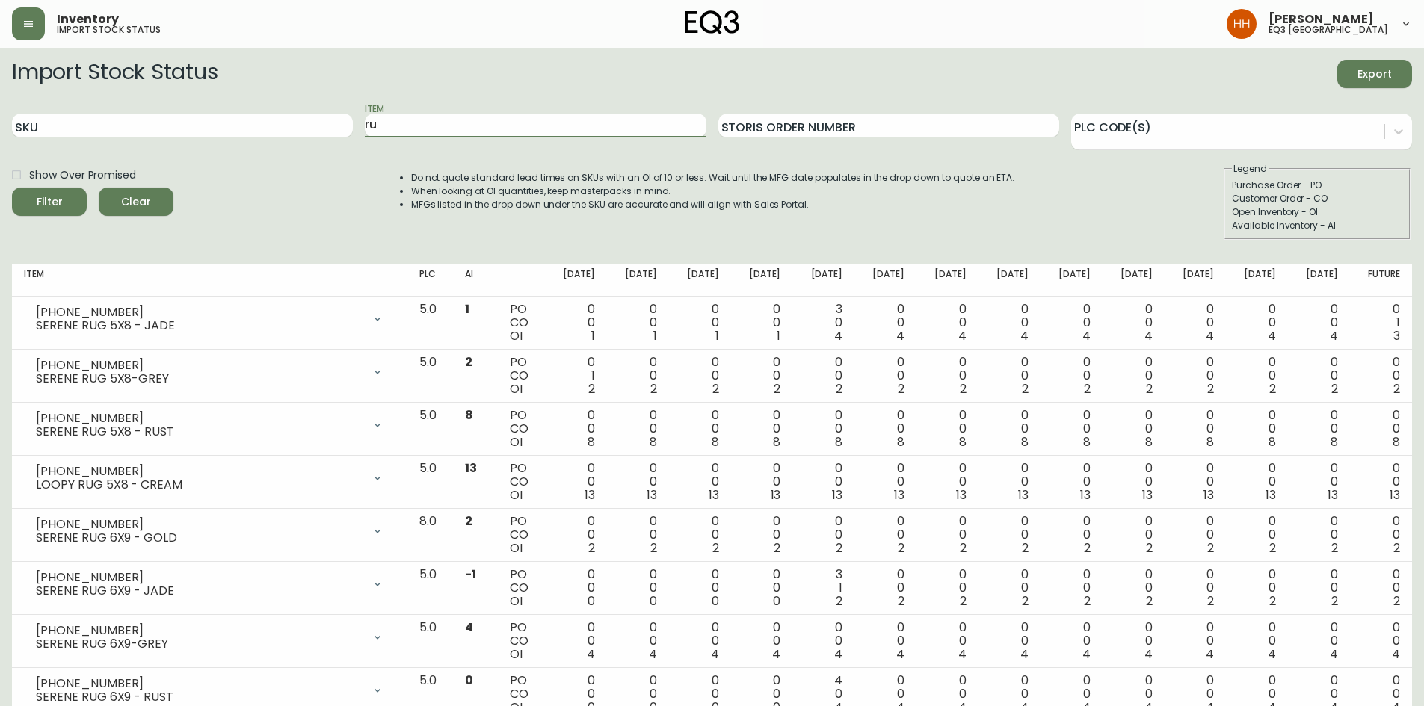
type input "r"
type input "surf"
click at [12, 188] on button "Filter" at bounding box center [49, 202] width 75 height 28
